Goal: Information Seeking & Learning: Find specific fact

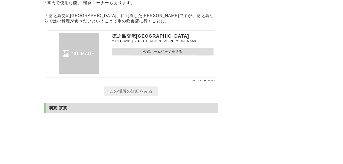
scroll to position [4147, 0]
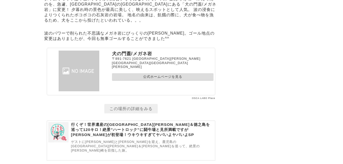
scroll to position [5176, 0]
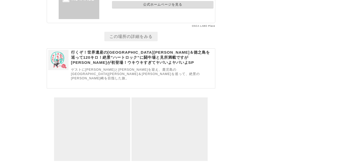
scroll to position [5176, 0]
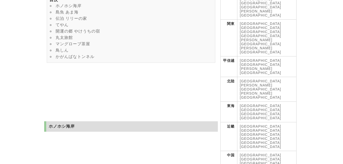
scroll to position [130, 0]
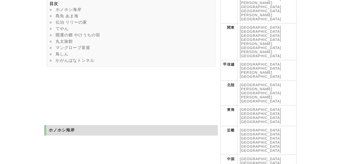
click at [74, 45] on link "マングローブ茶屋" at bounding box center [73, 47] width 35 height 4
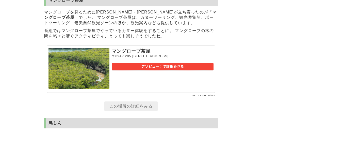
scroll to position [130, 0]
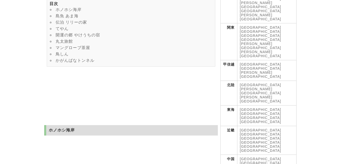
click at [70, 39] on link "丸太旅館" at bounding box center [64, 41] width 17 height 4
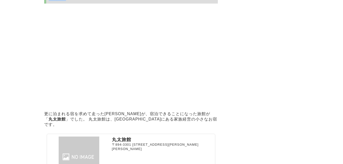
drag, startPoint x: 69, startPoint y: 5, endPoint x: 50, endPoint y: 6, distance: 19.1
copy h2 "丸太旅館"
